Goal: Information Seeking & Learning: Learn about a topic

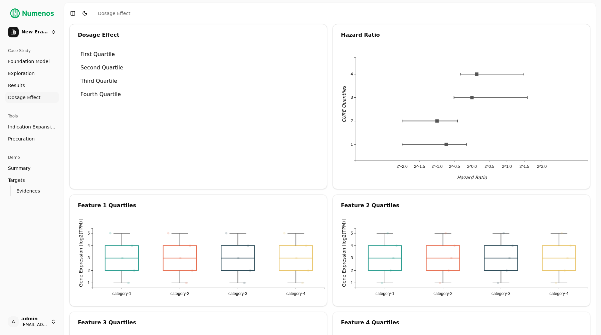
click at [255, 139] on div "Dosage Effect First Quartile Second Quartile Third Quartile Fourth Quartile" at bounding box center [198, 106] width 258 height 165
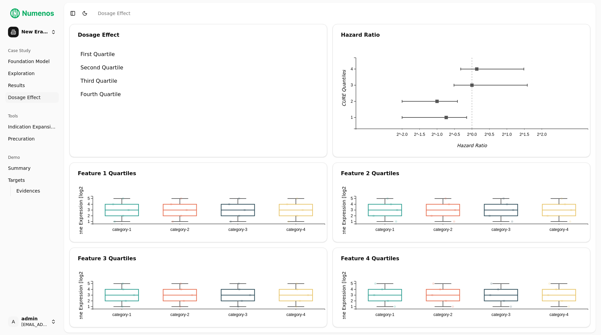
click at [82, 14] on button "Toggle Dark Mode" at bounding box center [84, 13] width 9 height 9
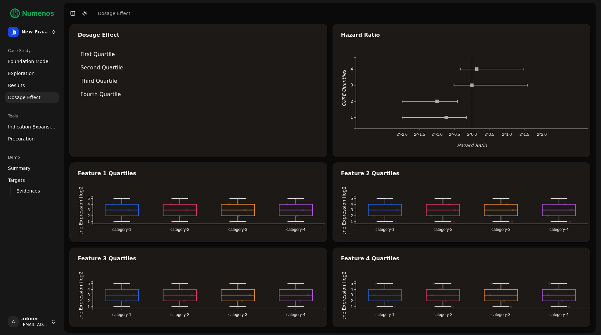
click at [474, 86] on icon "2^-2.0 2^-1.5 2^-1.0 2^-0.5 2^0.0 2^0.5 2^1.0 2^1.5 2^2.0 4 3 2 1 CURE Quantile…" at bounding box center [469, 98] width 257 height 101
click at [282, 160] on div "Dosage Effect First Quartile Second Quartile Third Quartile Fourth Quartile Haz…" at bounding box center [329, 175] width 521 height 303
click at [237, 146] on div "Dosage Effect First Quartile Second Quartile Third Quartile Fourth Quartile" at bounding box center [198, 90] width 258 height 133
click at [237, 147] on div "Dosage Effect First Quartile Second Quartile Third Quartile Fourth Quartile" at bounding box center [198, 90] width 258 height 133
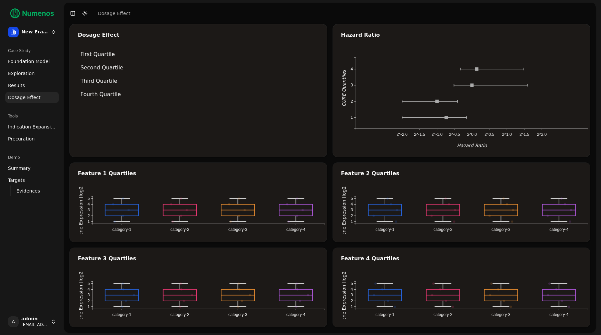
click at [114, 144] on div "Dosage Effect First Quartile Second Quartile Third Quartile Fourth Quartile" at bounding box center [198, 90] width 258 height 133
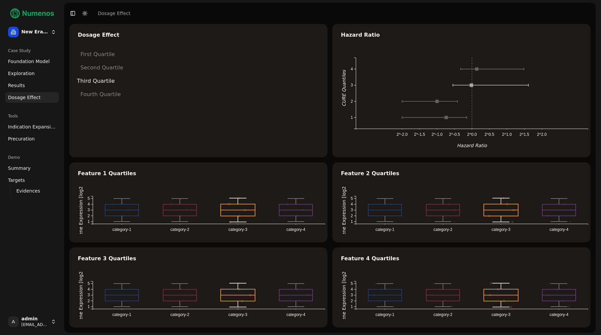
click at [258, 80] on li "Third Quartile" at bounding box center [198, 81] width 248 height 14
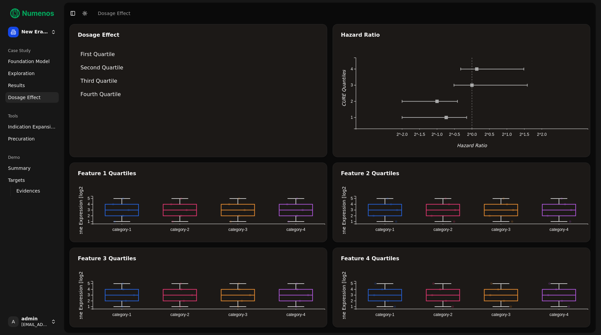
click at [239, 141] on div "Dosage Effect First Quartile Second Quartile Third Quartile Fourth Quartile" at bounding box center [198, 90] width 258 height 133
click at [245, 126] on div "Dosage Effect First Quartile Second Quartile Third Quartile Fourth Quartile" at bounding box center [198, 90] width 258 height 133
